Goal: Use online tool/utility: Utilize a website feature to perform a specific function

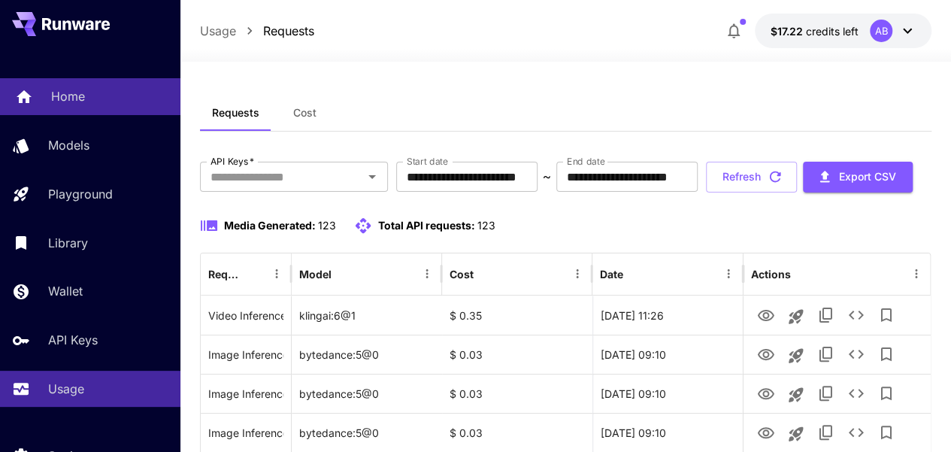
click at [66, 99] on p "Home" at bounding box center [68, 96] width 34 height 18
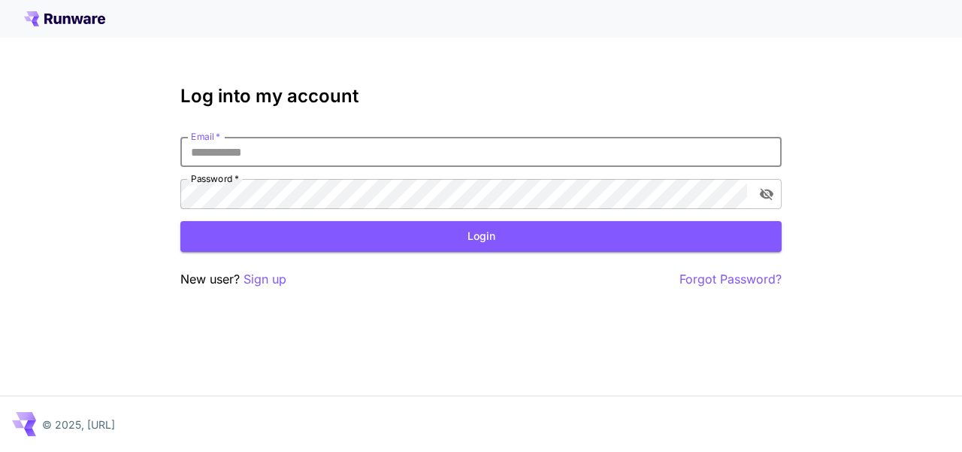
click at [328, 150] on input "Email   *" at bounding box center [480, 152] width 601 height 30
type input "**********"
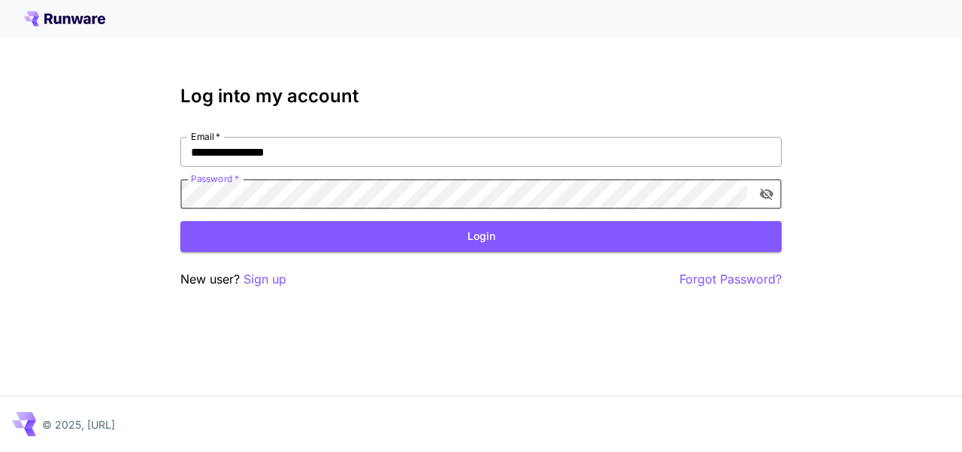
click button "Login" at bounding box center [480, 236] width 601 height 31
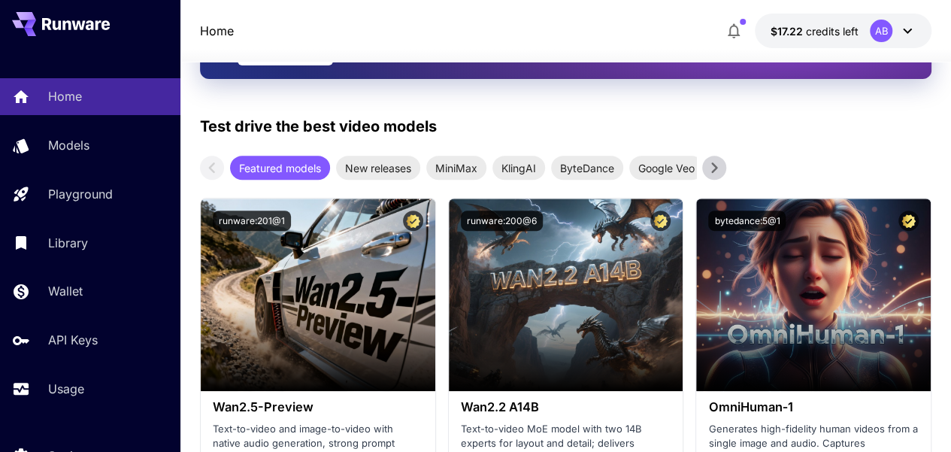
scroll to position [301, 0]
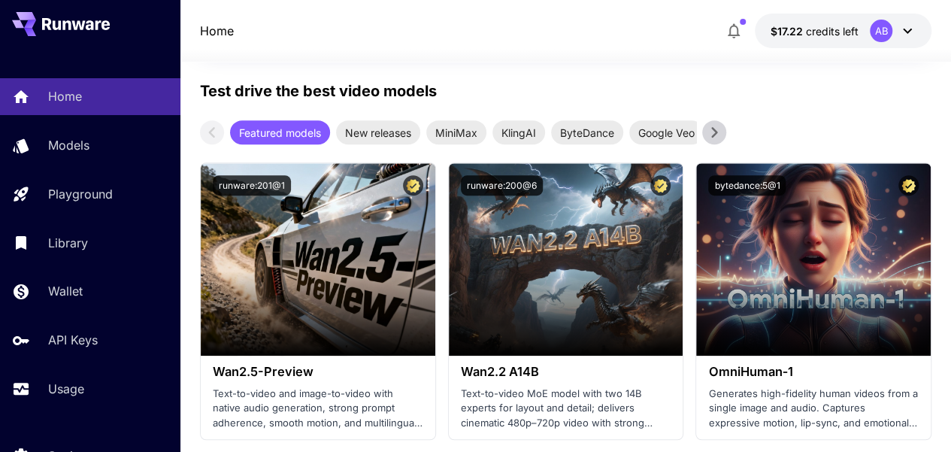
click at [719, 133] on icon at bounding box center [714, 132] width 23 height 23
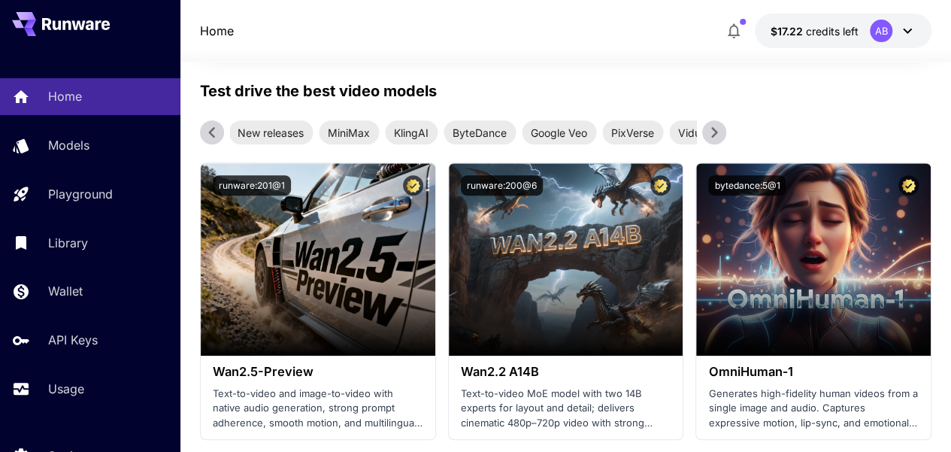
click at [719, 133] on icon at bounding box center [714, 132] width 23 height 23
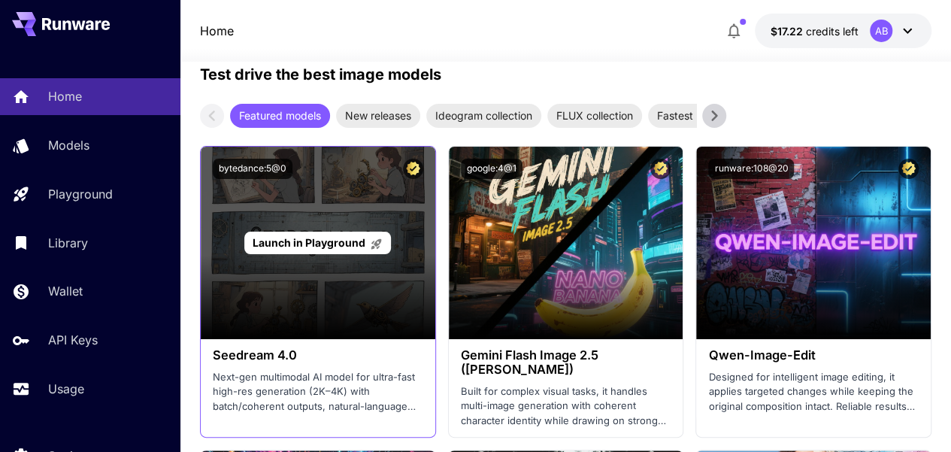
scroll to position [2706, 0]
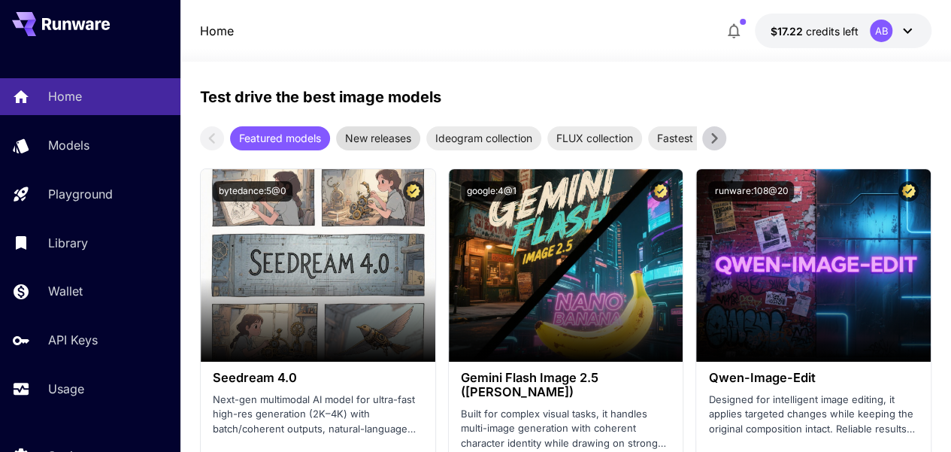
click at [371, 136] on span "New releases" at bounding box center [378, 138] width 84 height 16
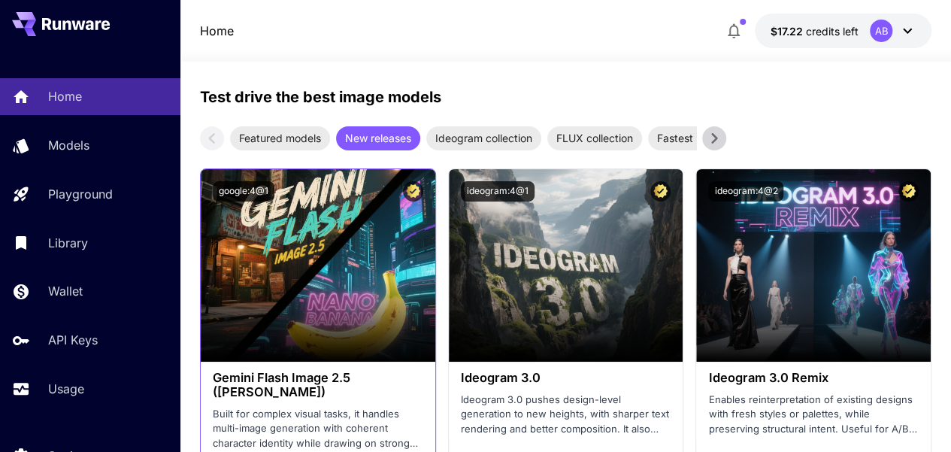
scroll to position [2781, 0]
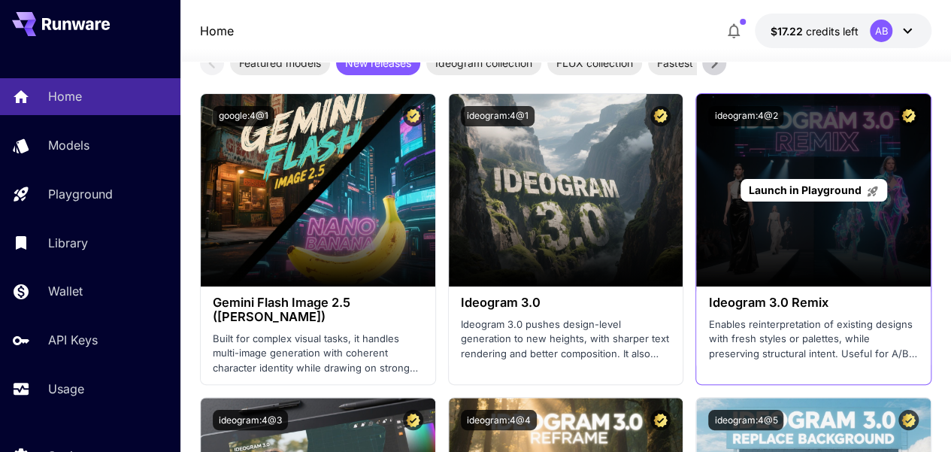
drag, startPoint x: 770, startPoint y: 235, endPoint x: 819, endPoint y: 247, distance: 51.2
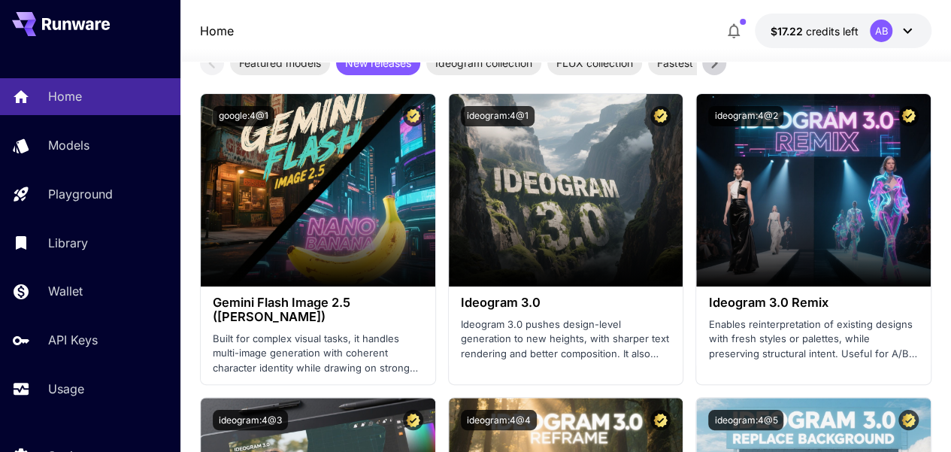
drag, startPoint x: 819, startPoint y: 247, endPoint x: 502, endPoint y: 381, distance: 344.3
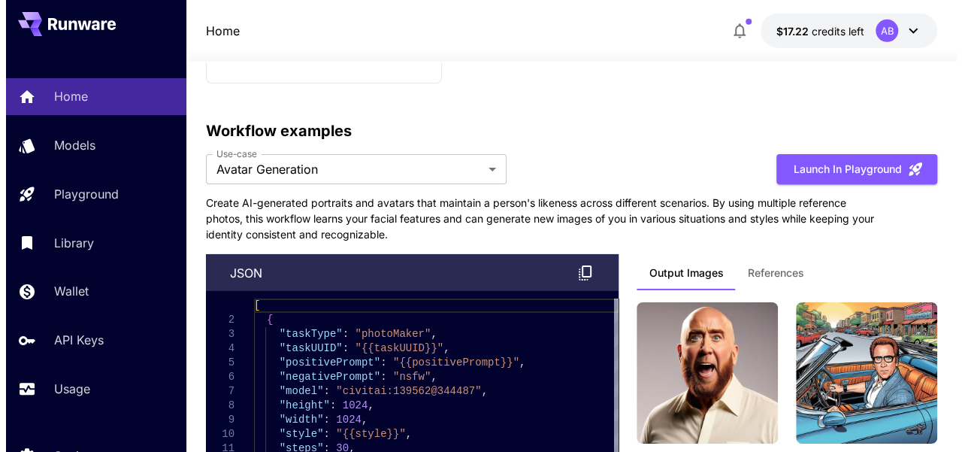
scroll to position [5186, 0]
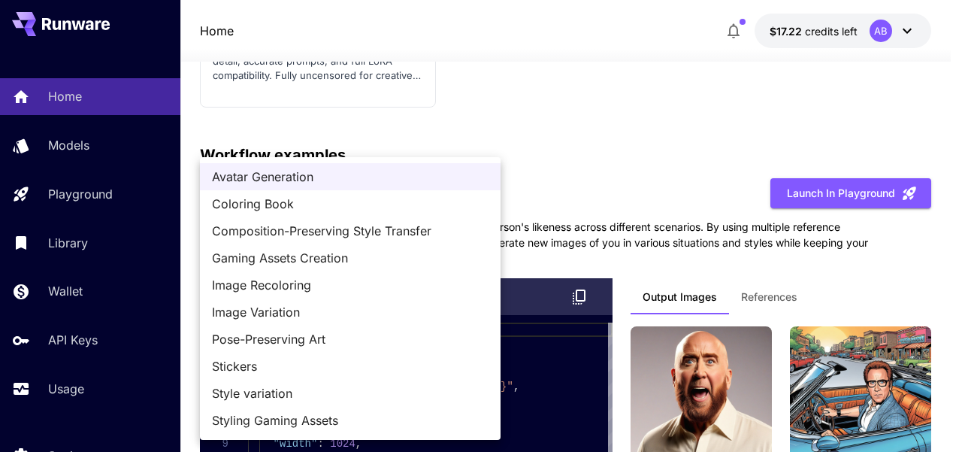
click at [95, 198] on div at bounding box center [481, 226] width 962 height 452
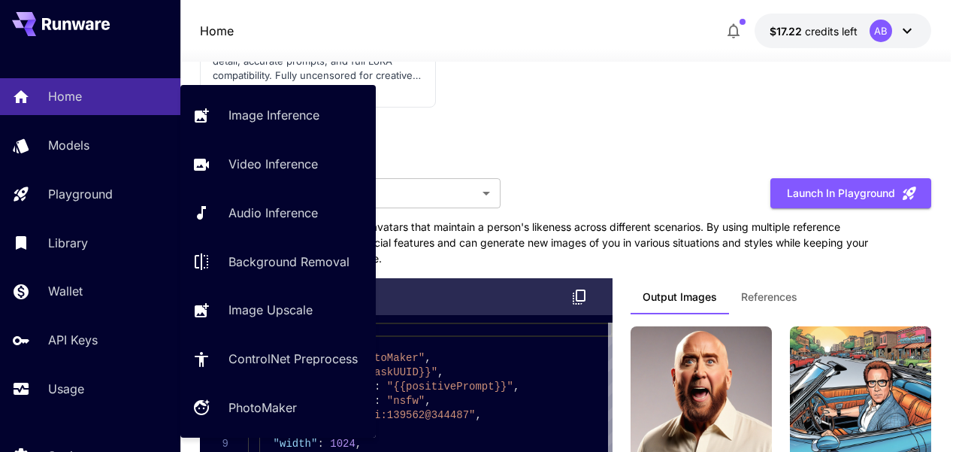
click at [95, 201] on p "Playground" at bounding box center [80, 194] width 65 height 18
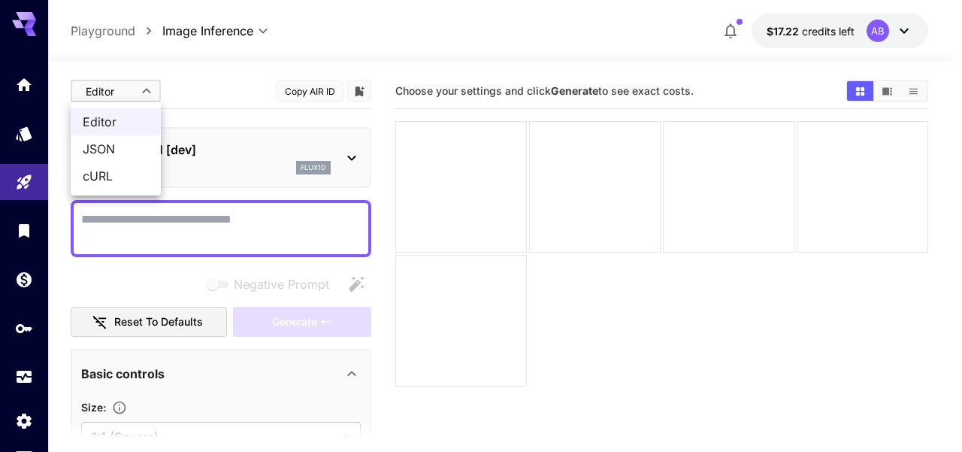
click at [152, 92] on body "**********" at bounding box center [481, 285] width 962 height 570
click at [152, 92] on div at bounding box center [481, 226] width 962 height 452
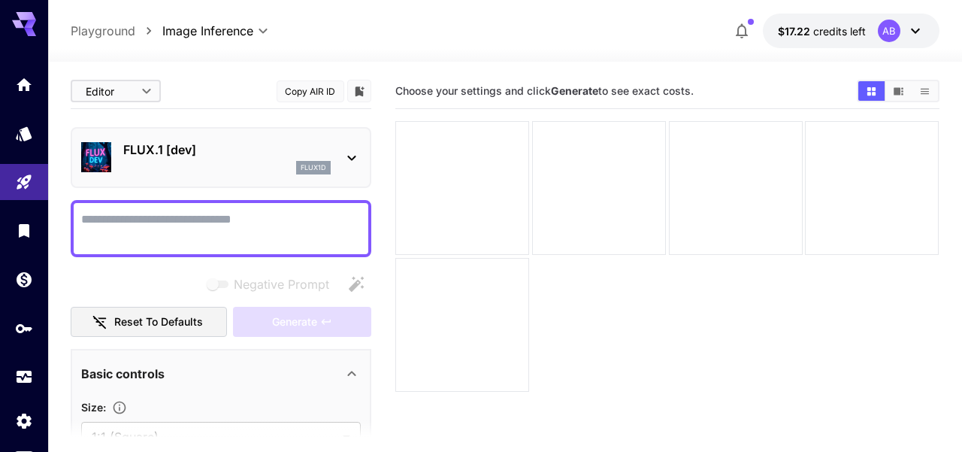
click at [221, 29] on body "**********" at bounding box center [481, 285] width 962 height 570
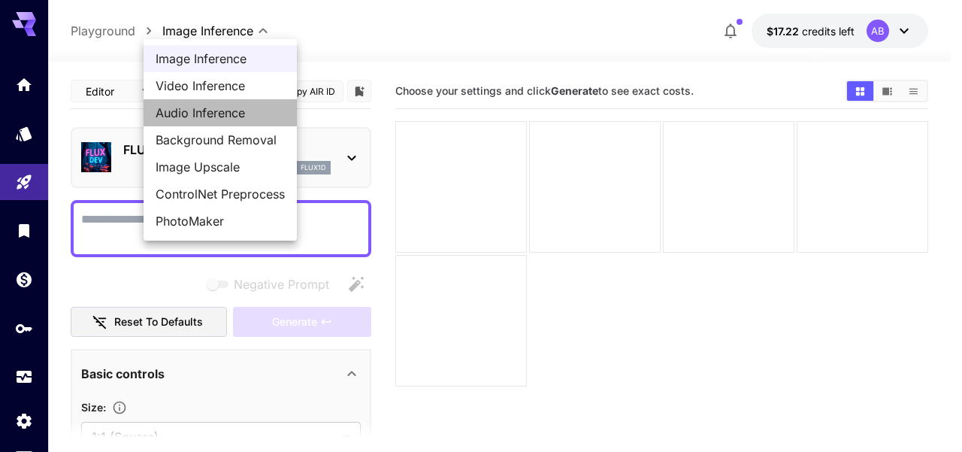
click at [221, 104] on span "Audio Inference" at bounding box center [220, 113] width 129 height 18
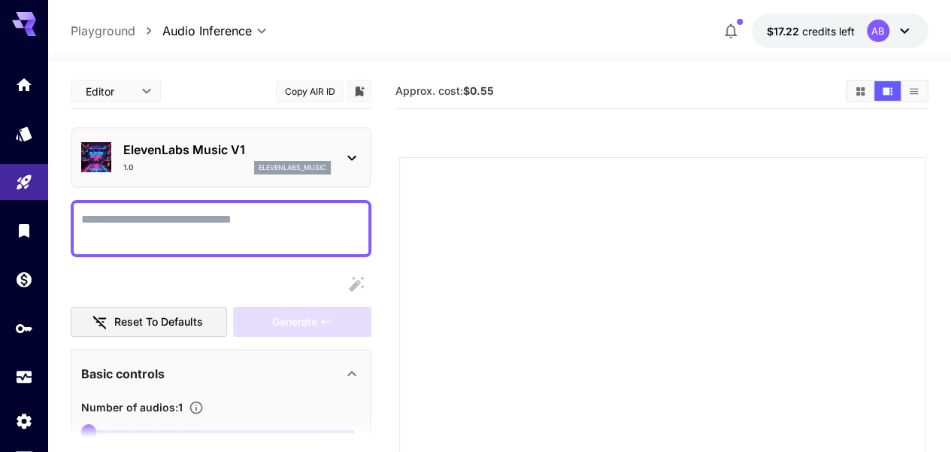
click at [212, 146] on p "ElevenLabs Music V1" at bounding box center [226, 150] width 207 height 18
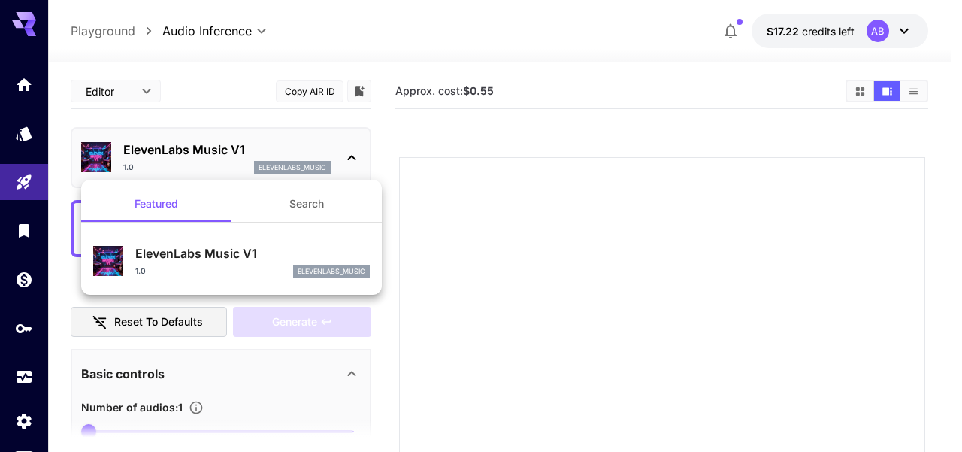
click at [222, 35] on div at bounding box center [481, 226] width 962 height 452
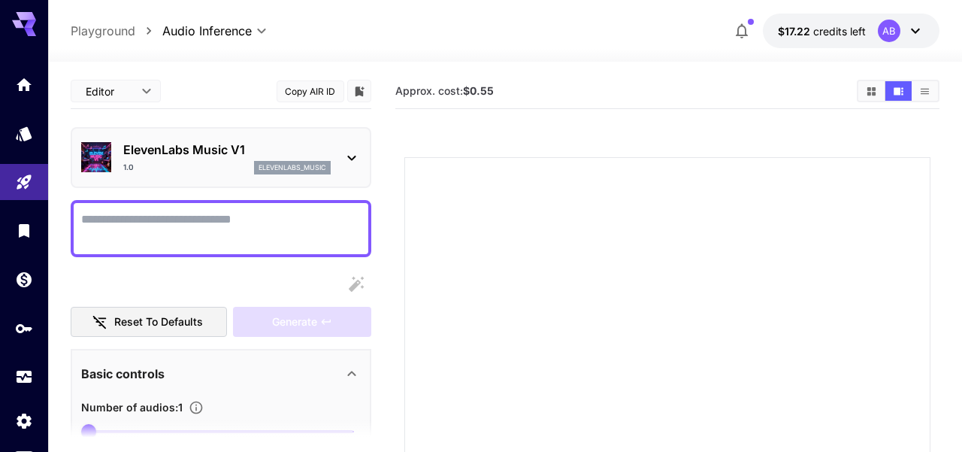
click at [222, 35] on body "**********" at bounding box center [481, 364] width 962 height 728
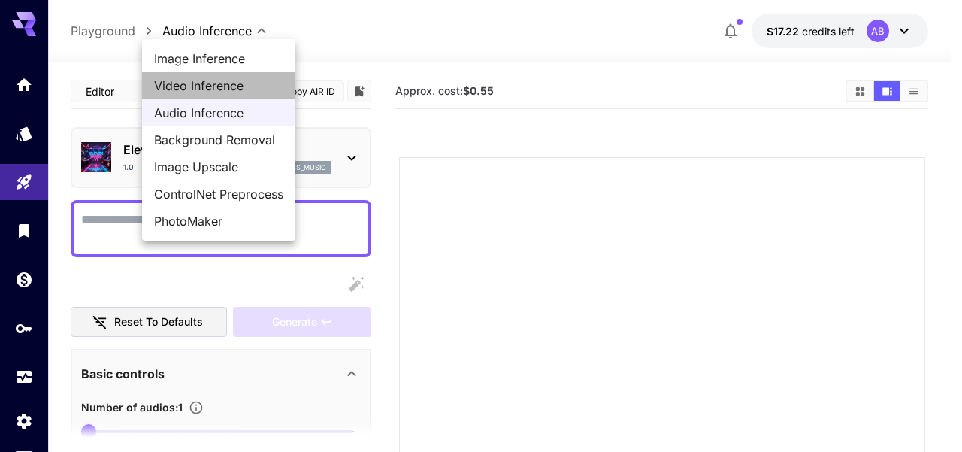
click at [219, 73] on li "Video Inference" at bounding box center [218, 85] width 153 height 27
type input "**********"
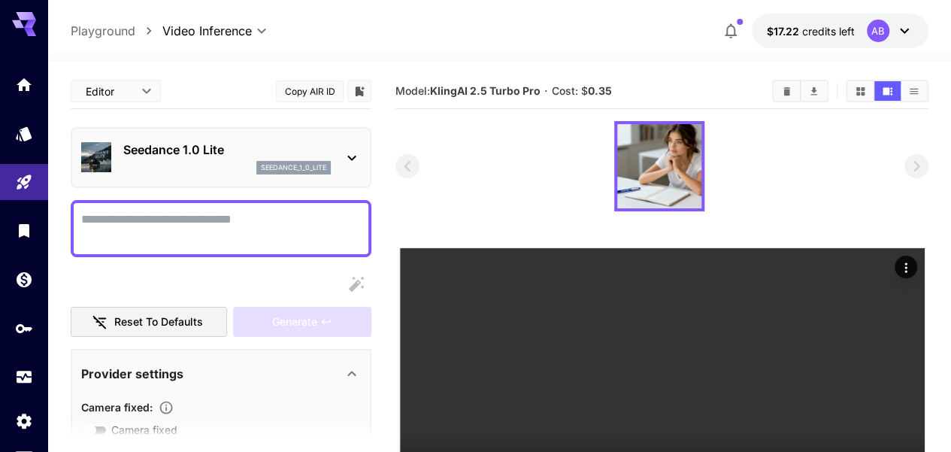
drag, startPoint x: 21, startPoint y: 17, endPoint x: 5, endPoint y: 23, distance: 17.6
drag, startPoint x: 5, startPoint y: 23, endPoint x: 451, endPoint y: 64, distance: 448.3
drag, startPoint x: 451, startPoint y: 64, endPoint x: 27, endPoint y: 25, distance: 425.7
drag, startPoint x: 27, startPoint y: 25, endPoint x: 19, endPoint y: 80, distance: 56.2
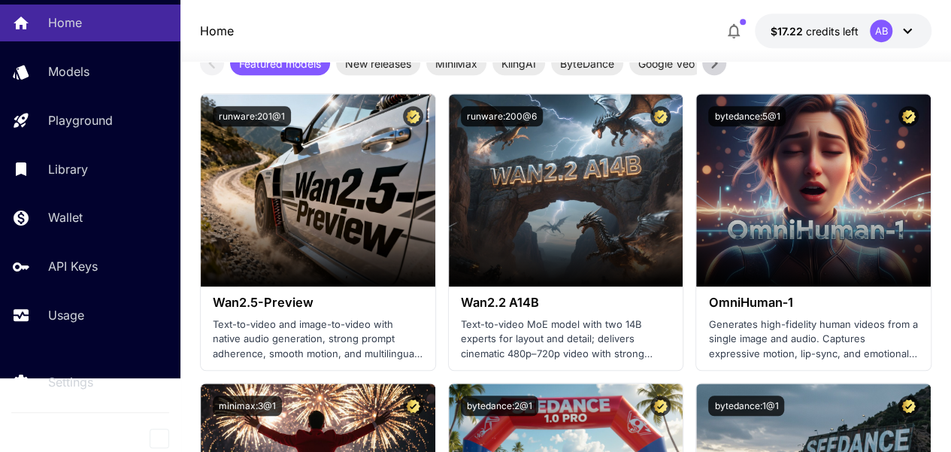
scroll to position [376, 0]
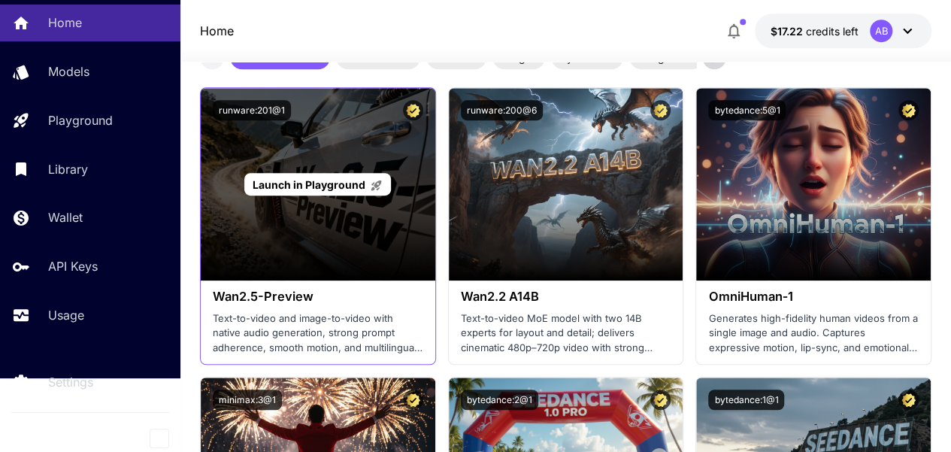
click at [334, 183] on span "Launch in Playground" at bounding box center [309, 184] width 113 height 13
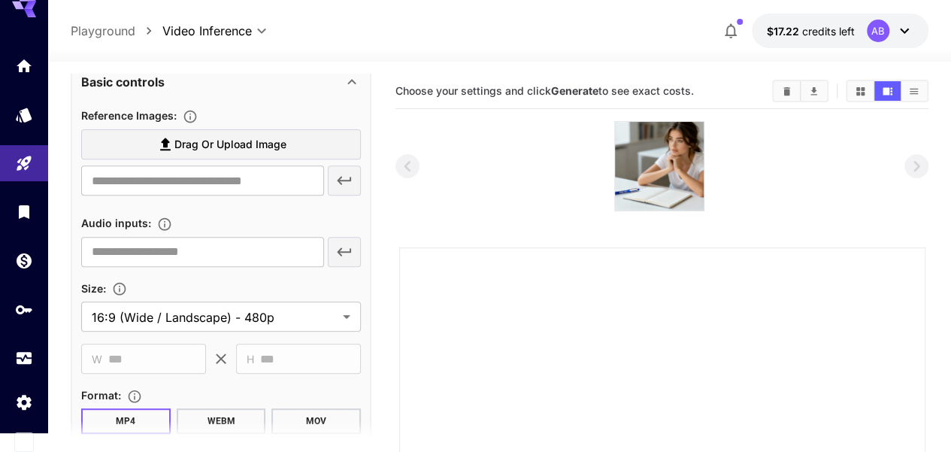
scroll to position [301, 0]
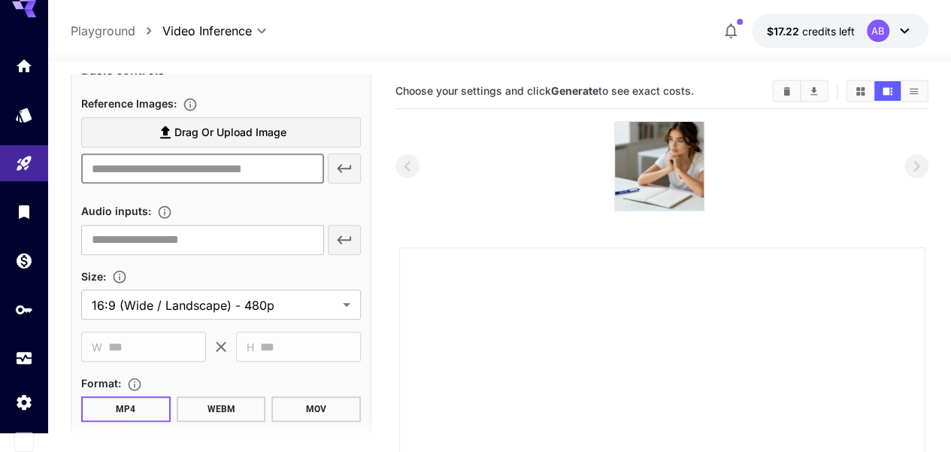
click at [278, 165] on input "text" at bounding box center [202, 168] width 243 height 30
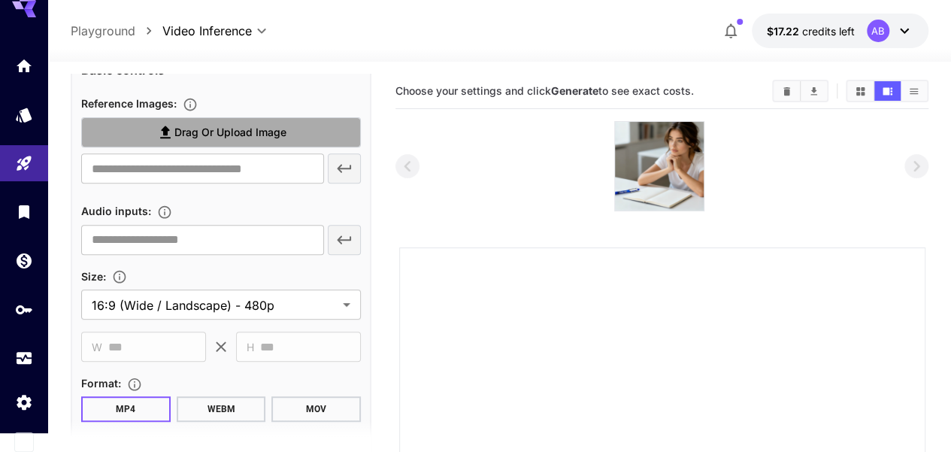
click at [278, 129] on span "Drag or upload image" at bounding box center [230, 132] width 112 height 19
click at [0, 0] on input "Drag or upload image" at bounding box center [0, 0] width 0 height 0
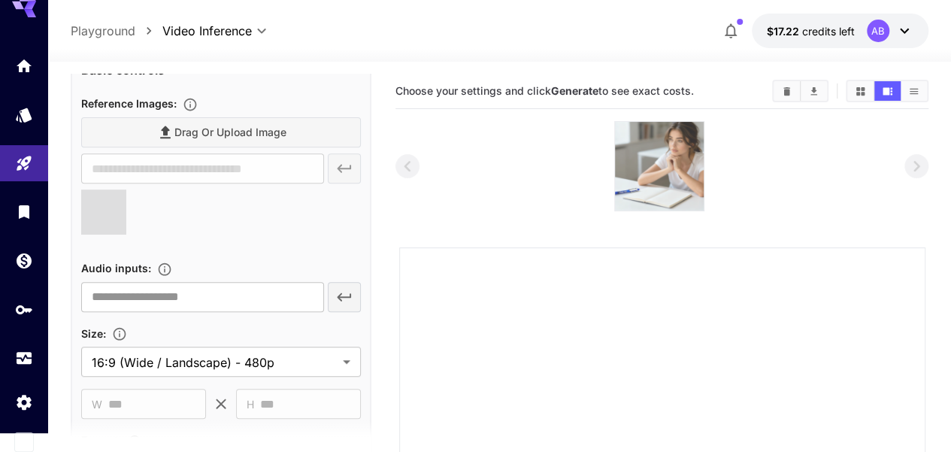
type input "**********"
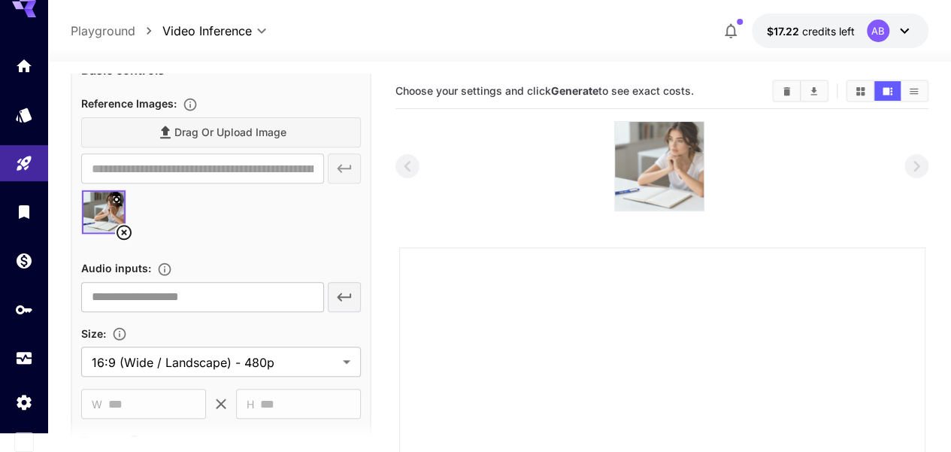
click at [655, 150] on img at bounding box center [659, 166] width 89 height 89
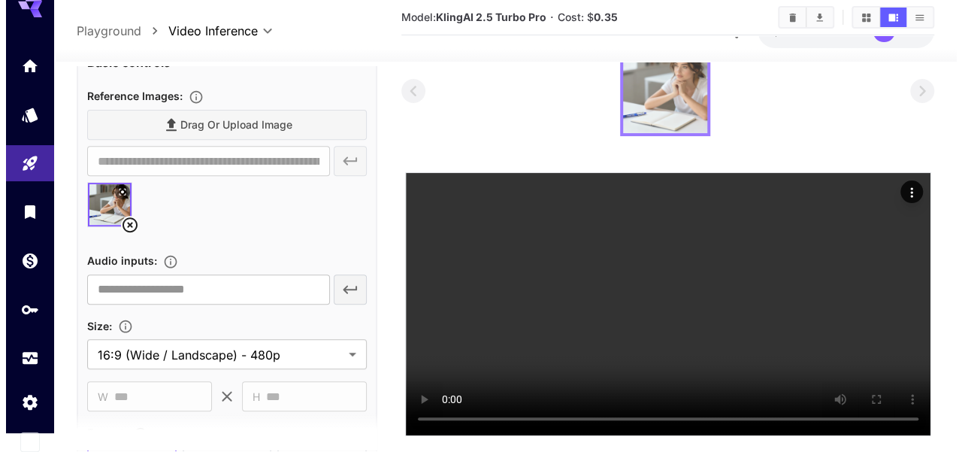
scroll to position [0, 0]
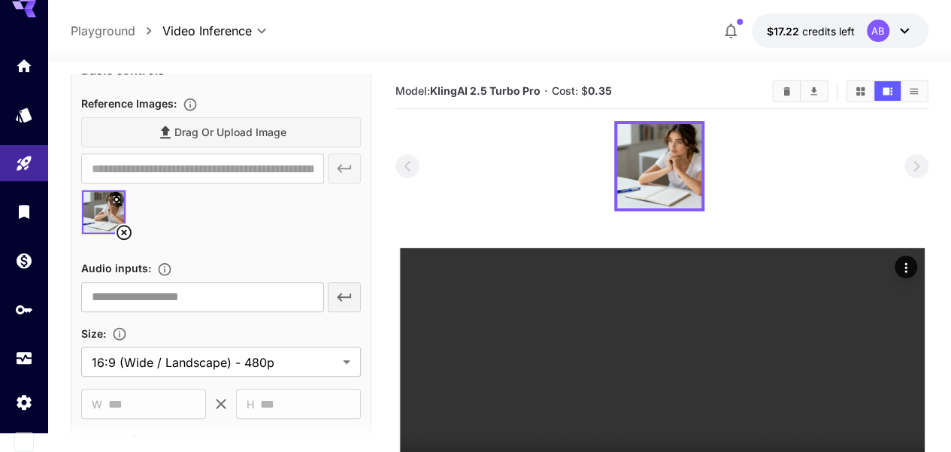
drag, startPoint x: 681, startPoint y: 150, endPoint x: 768, endPoint y: 139, distance: 87.9
click at [768, 139] on div at bounding box center [661, 166] width 533 height 90
click at [911, 271] on icon "Actions" at bounding box center [905, 267] width 15 height 15
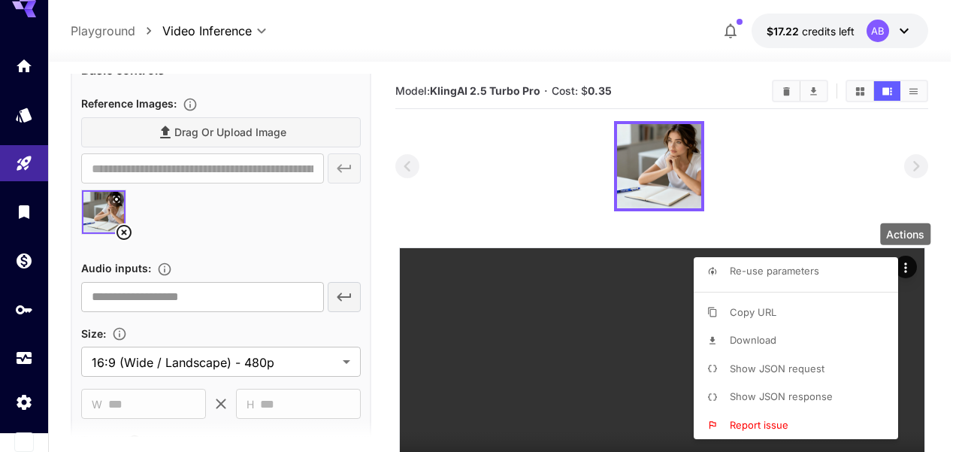
click at [789, 368] on span "Show JSON request" at bounding box center [777, 368] width 95 height 12
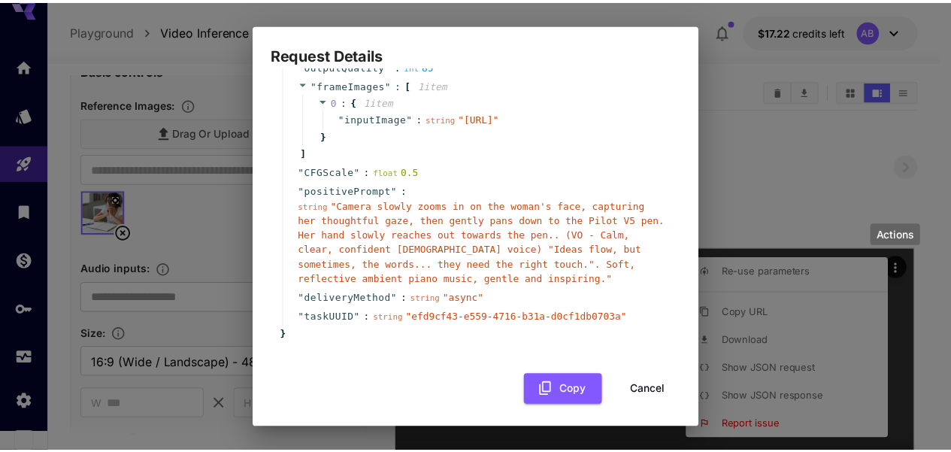
scroll to position [225, 0]
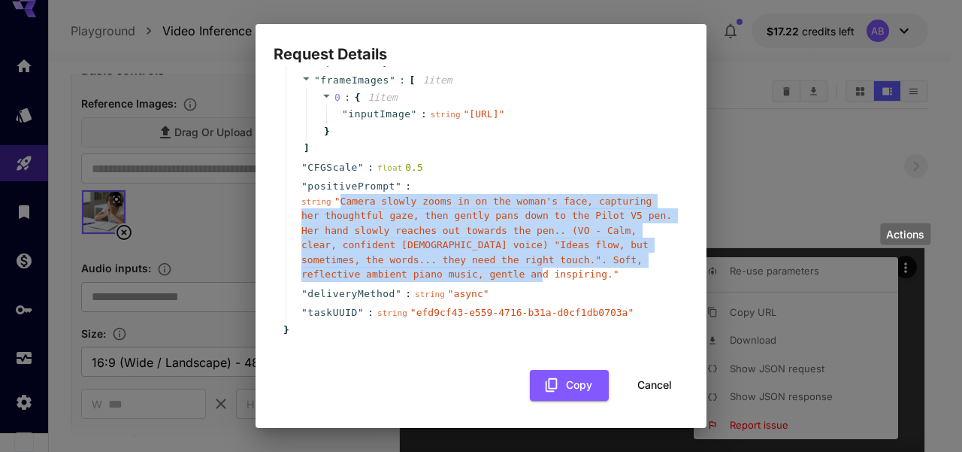
drag, startPoint x: 338, startPoint y: 214, endPoint x: 412, endPoint y: 283, distance: 100.5
click at [412, 280] on span "" Camera slowly zooms in on the woman's face, capturing her thoughtful gaze, th…" at bounding box center [486, 237] width 371 height 85
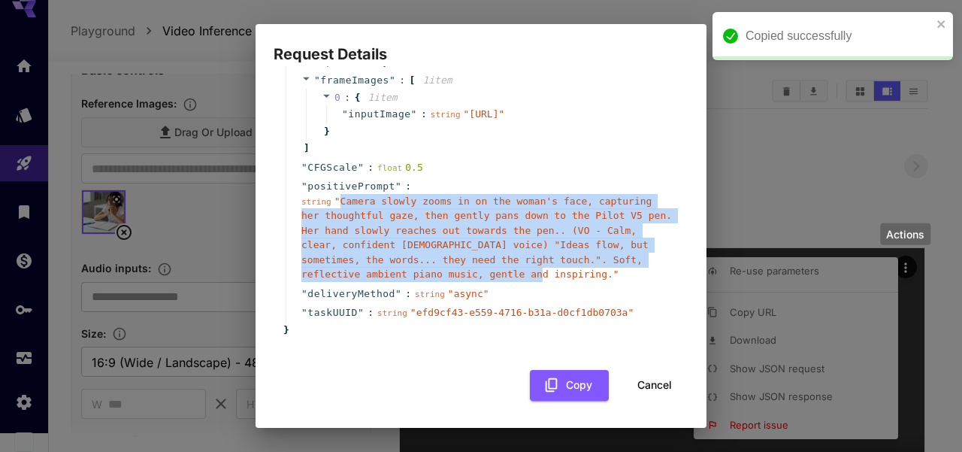
copy span "Camera slowly zooms in on the woman's face, capturing her thoughtful gaze, then…"
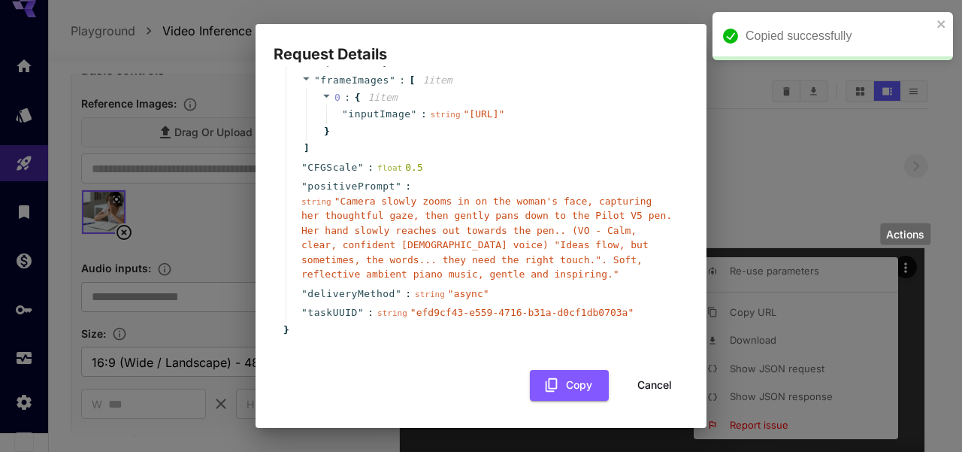
click at [183, 219] on div "Request Details { 14 item s " taskType " : string " videoInference " " duration…" at bounding box center [481, 226] width 962 height 452
click at [628, 390] on button "Cancel" at bounding box center [655, 385] width 68 height 31
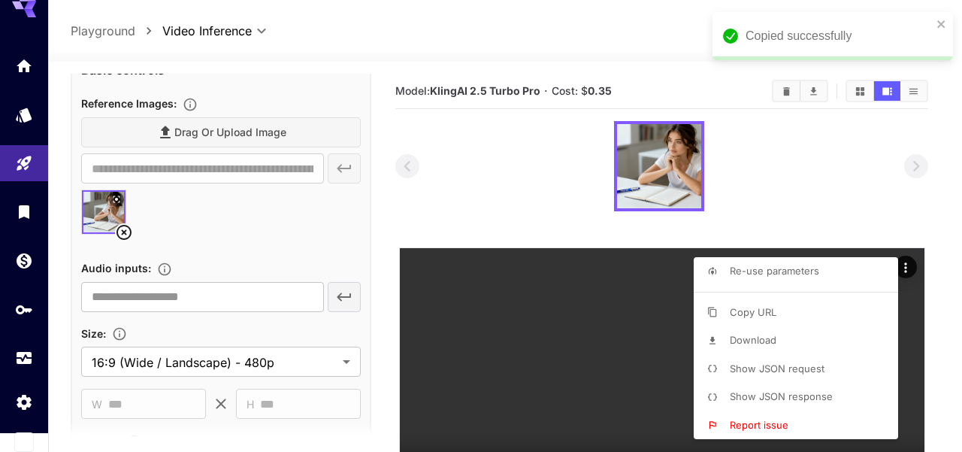
click at [344, 238] on div at bounding box center [481, 226] width 962 height 452
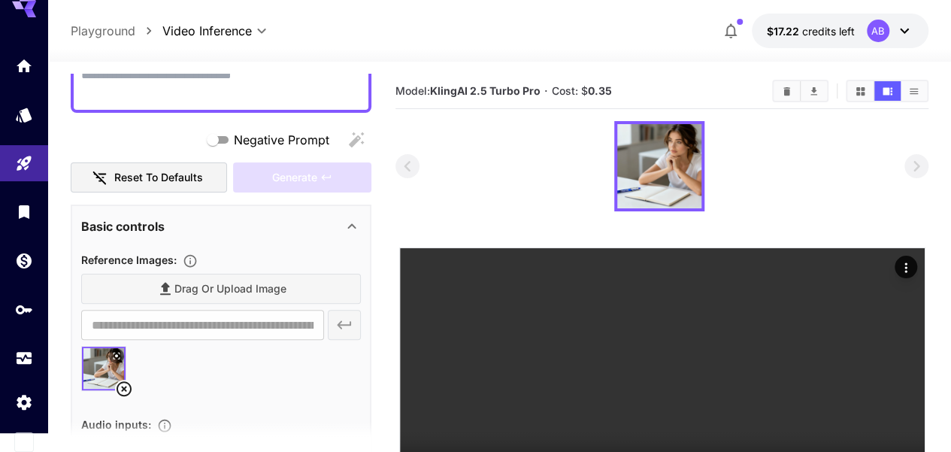
scroll to position [75, 0]
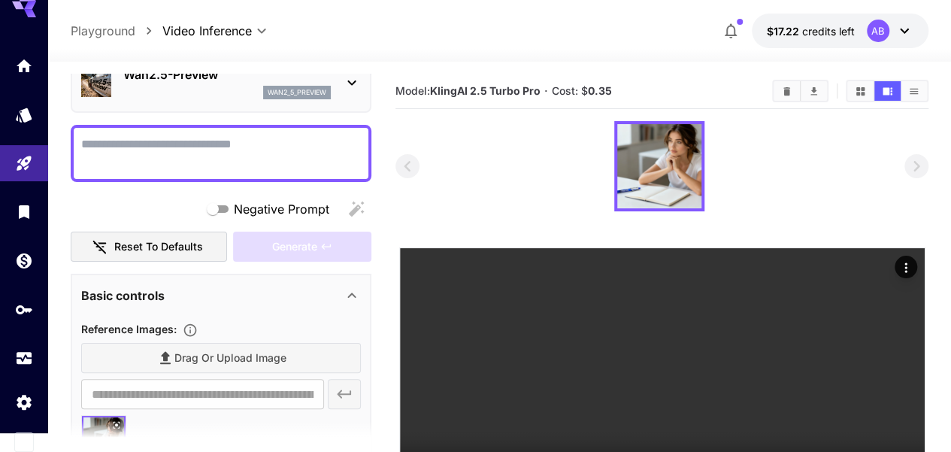
click at [192, 150] on textarea "Negative Prompt" at bounding box center [221, 153] width 280 height 36
paste textarea "**********"
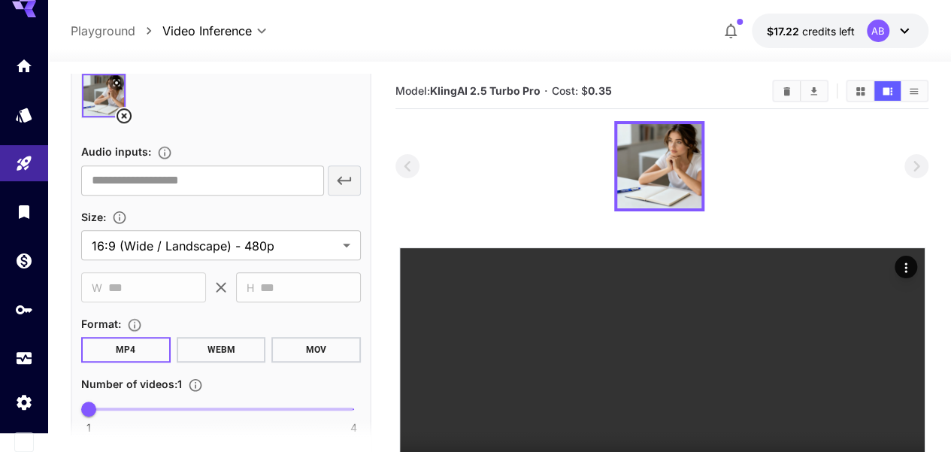
scroll to position [526, 0]
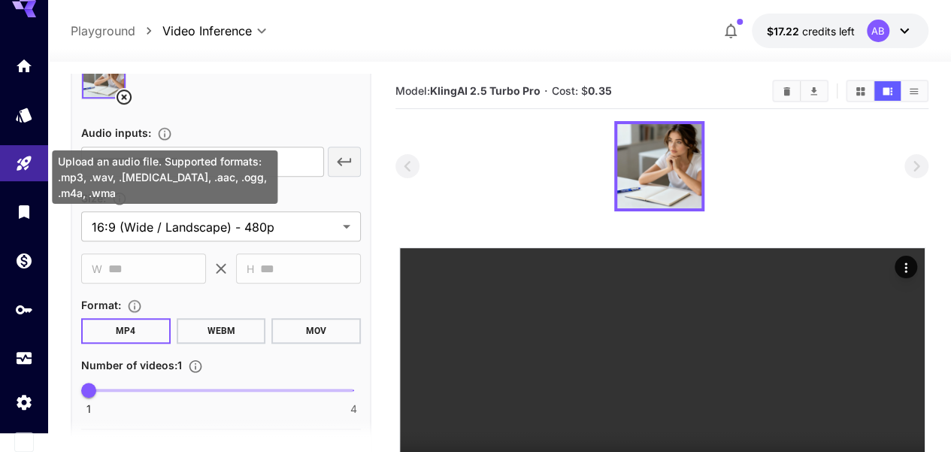
type textarea "**********"
click at [162, 132] on icon "Upload an audio file. Supported formats: .mp3, .wav, .flac, .aac, .ogg, .m4a, .…" at bounding box center [164, 133] width 15 height 15
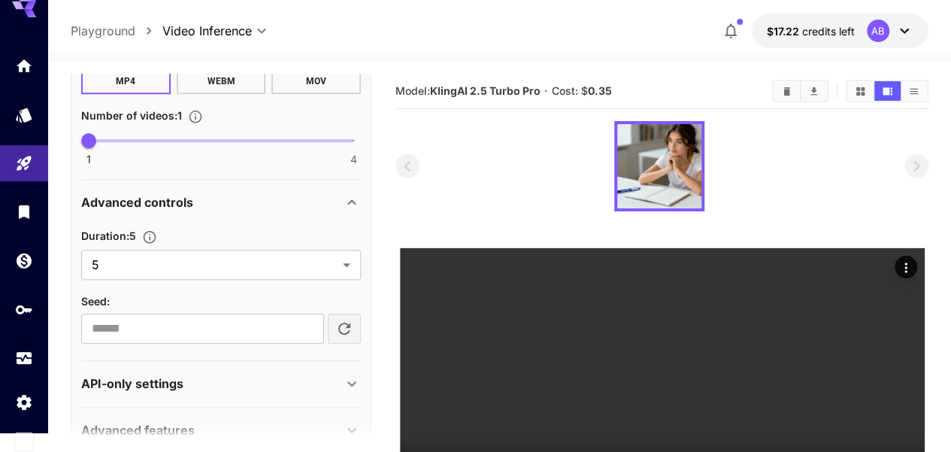
scroll to position [807, 0]
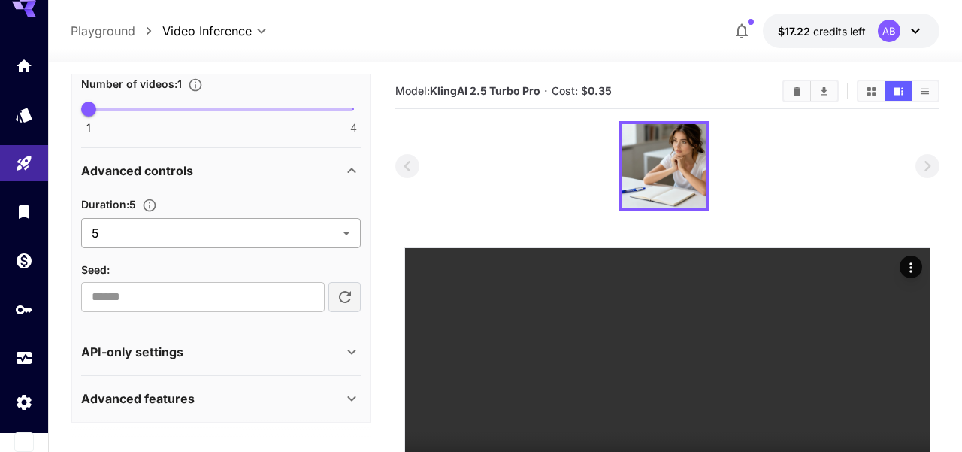
click at [235, 228] on body "**********" at bounding box center [481, 285] width 962 height 570
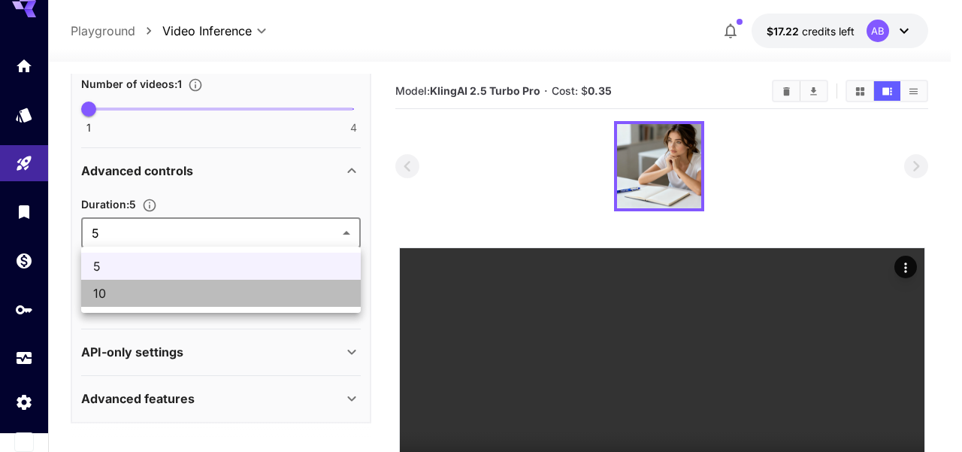
click at [232, 286] on span "10" at bounding box center [221, 293] width 256 height 18
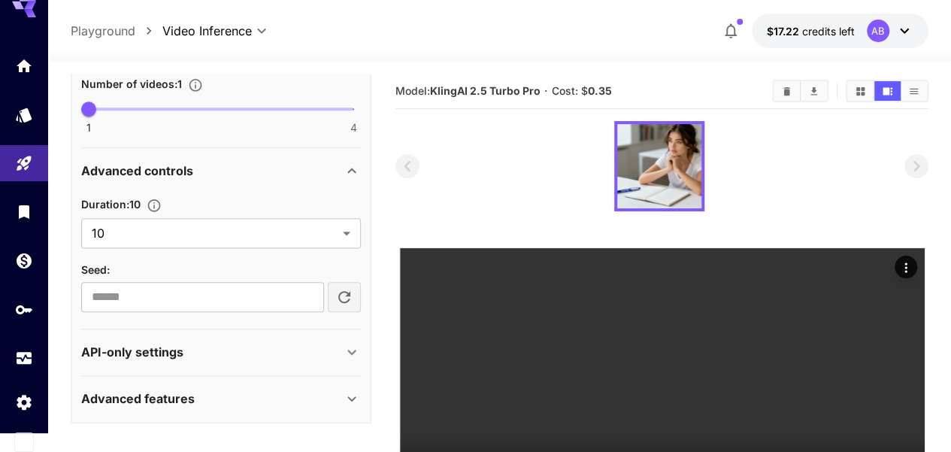
click at [207, 189] on div "Duration : 10 10 ** ​ Seed : ​" at bounding box center [221, 250] width 280 height 123
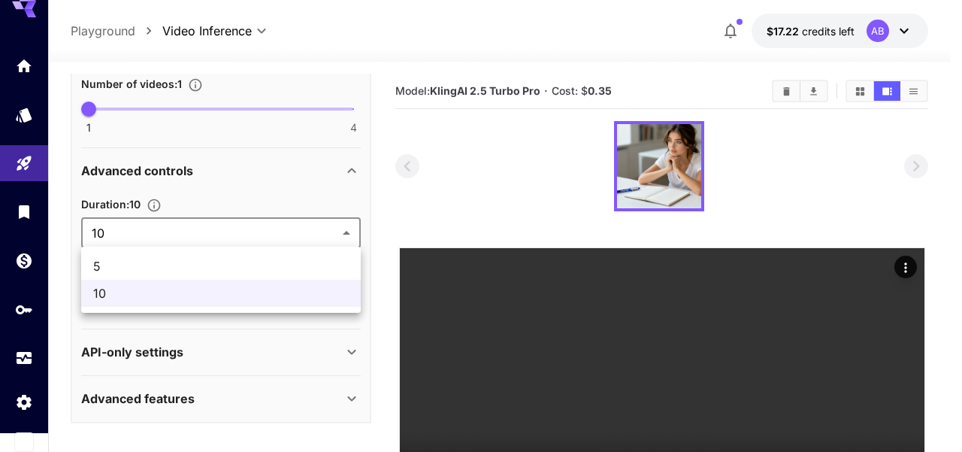
click at [183, 236] on body "**********" at bounding box center [481, 285] width 962 height 570
click at [182, 268] on span "5" at bounding box center [221, 266] width 256 height 18
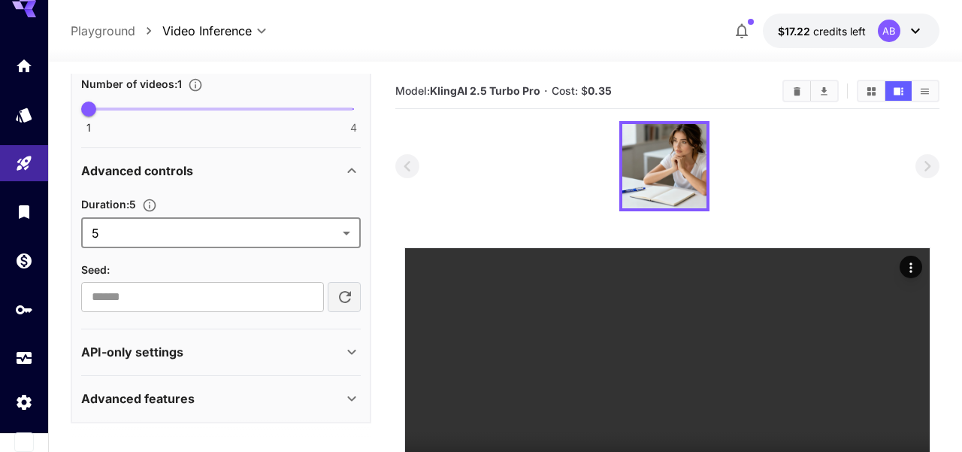
type input "*"
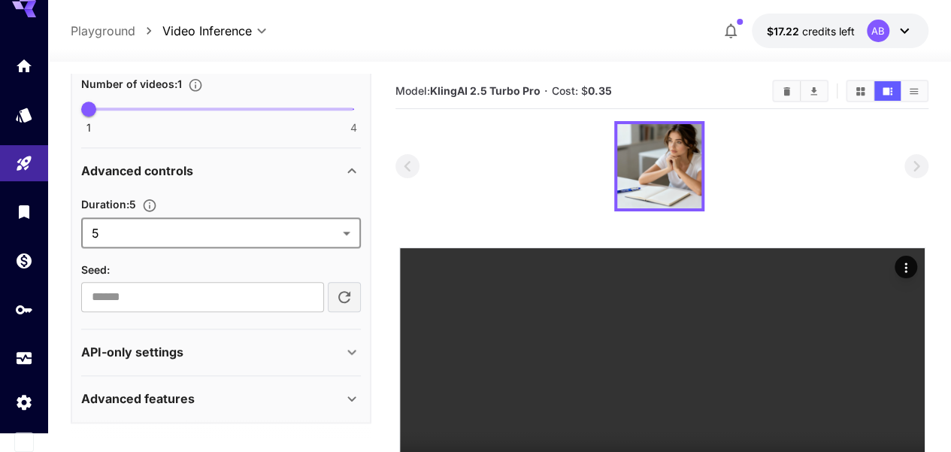
click at [244, 195] on div "Duration : 5" at bounding box center [221, 204] width 280 height 18
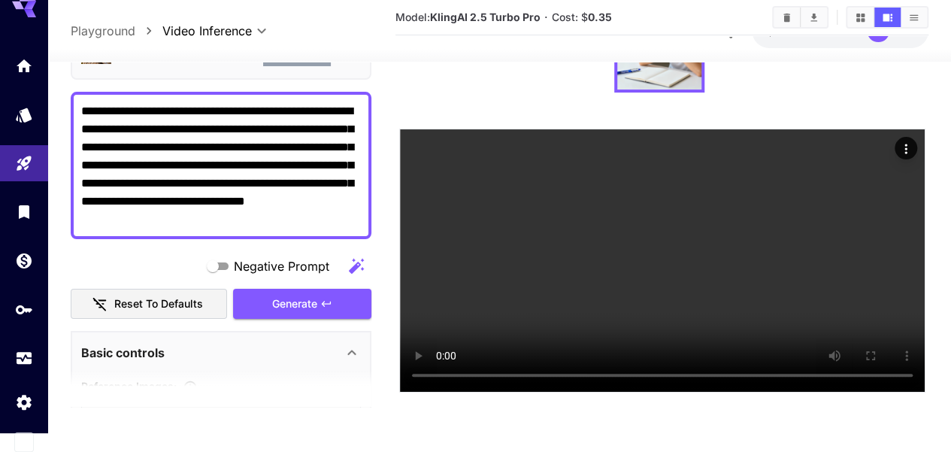
scroll to position [0, 0]
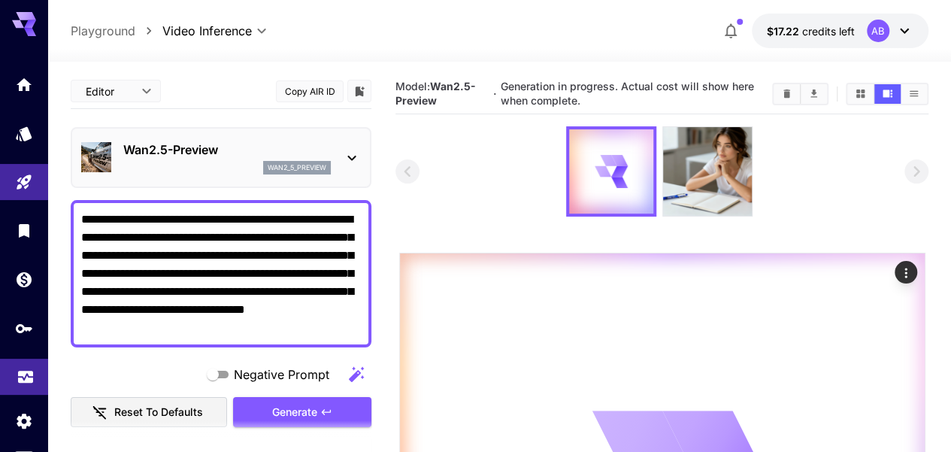
drag, startPoint x: 18, startPoint y: 353, endPoint x: 23, endPoint y: 381, distance: 28.2
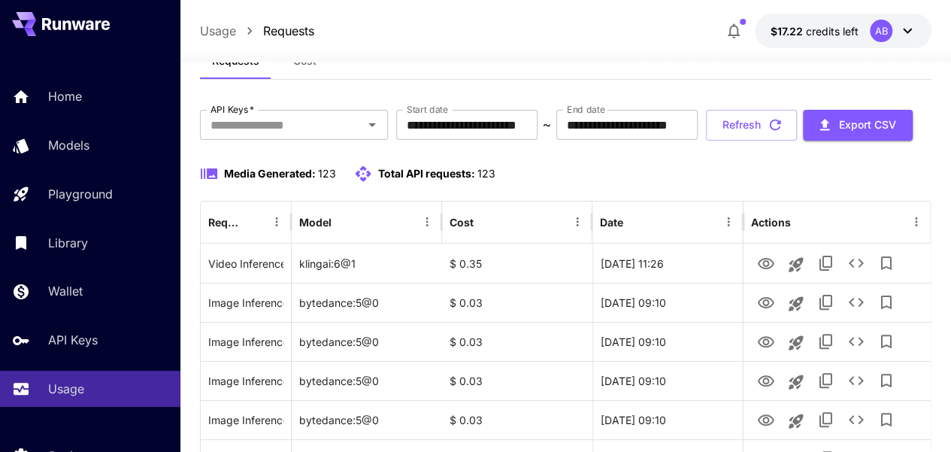
scroll to position [75, 0]
